Goal: Task Accomplishment & Management: Use online tool/utility

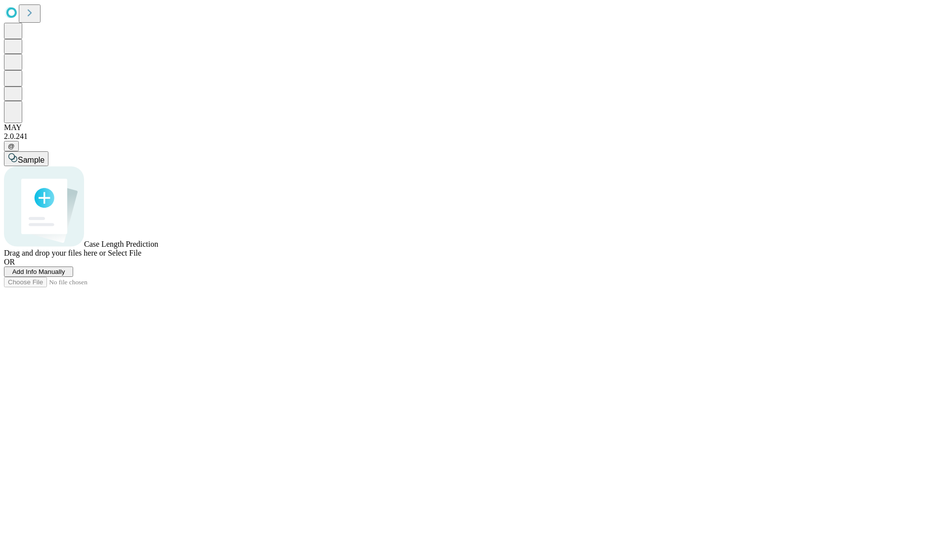
click at [65, 275] on span "Add Info Manually" at bounding box center [38, 271] width 53 height 7
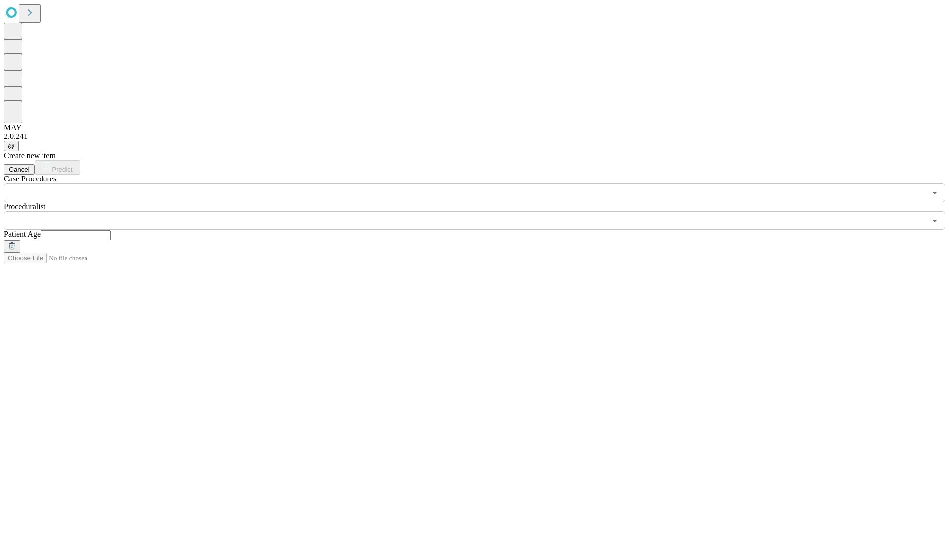
click at [111, 230] on input "text" at bounding box center [76, 235] width 70 height 10
type input "**"
click at [481, 211] on input "text" at bounding box center [464, 220] width 921 height 19
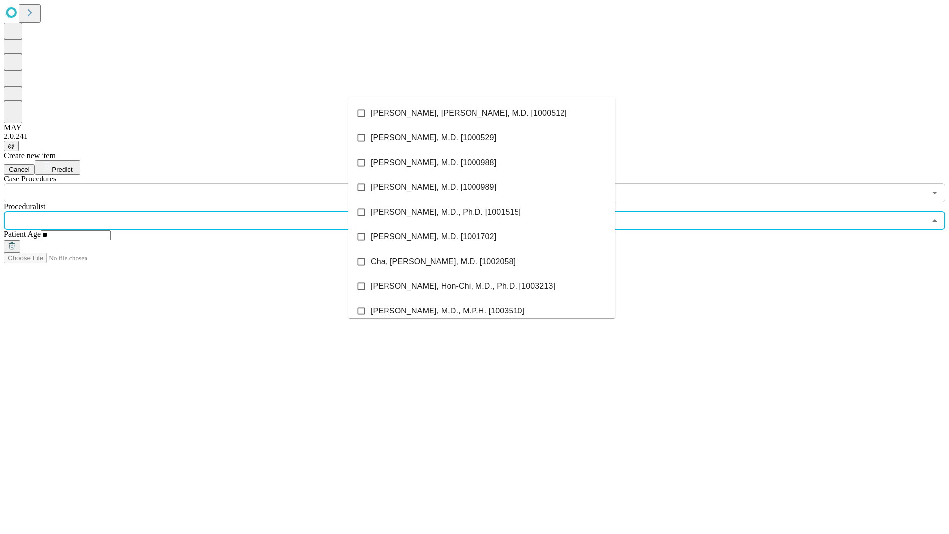
click at [482, 113] on li "[PERSON_NAME], [PERSON_NAME], M.D. [1000512]" at bounding box center [481, 113] width 267 height 25
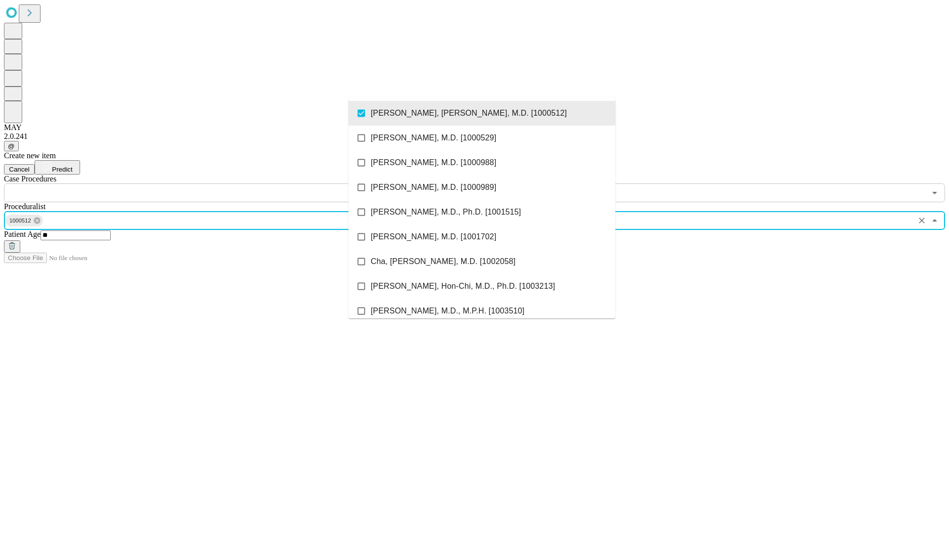
click at [207, 183] on input "text" at bounding box center [464, 192] width 921 height 19
